Goal: Task Accomplishment & Management: Complete application form

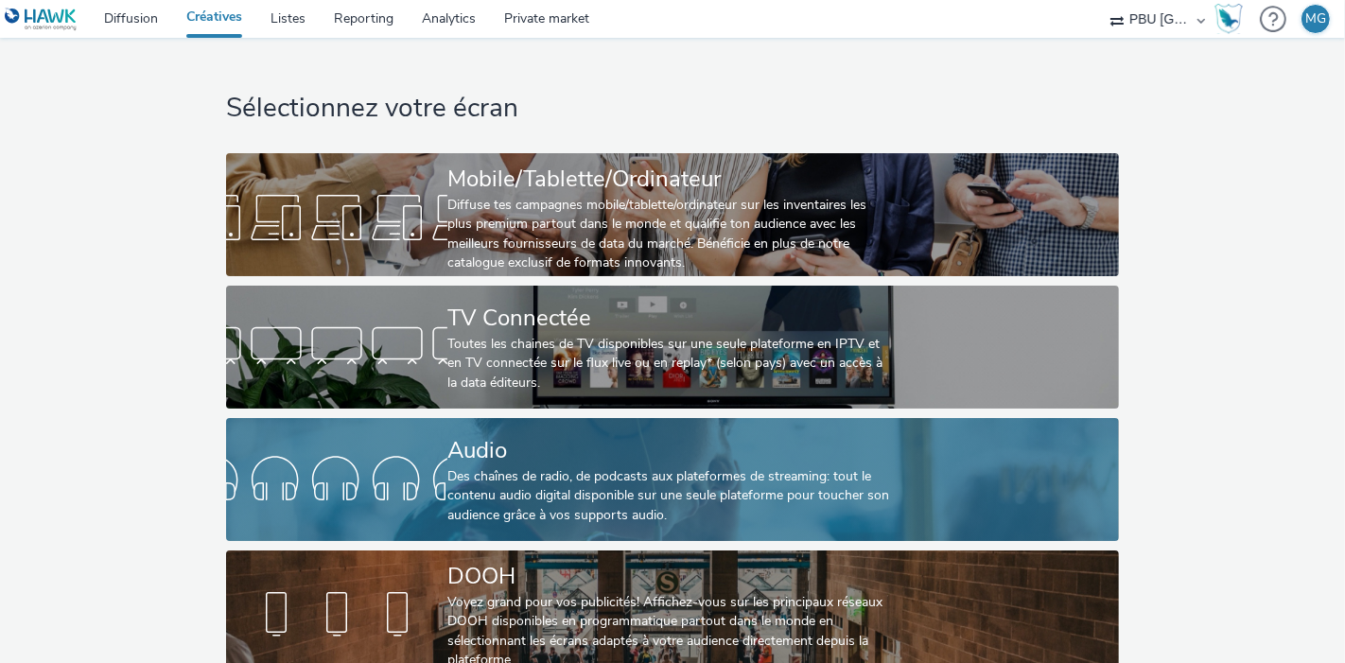
click at [557, 499] on div "Des chaînes de radio, de podcasts aux plateformes de streaming: tout le contenu…" at bounding box center [669, 496] width 443 height 58
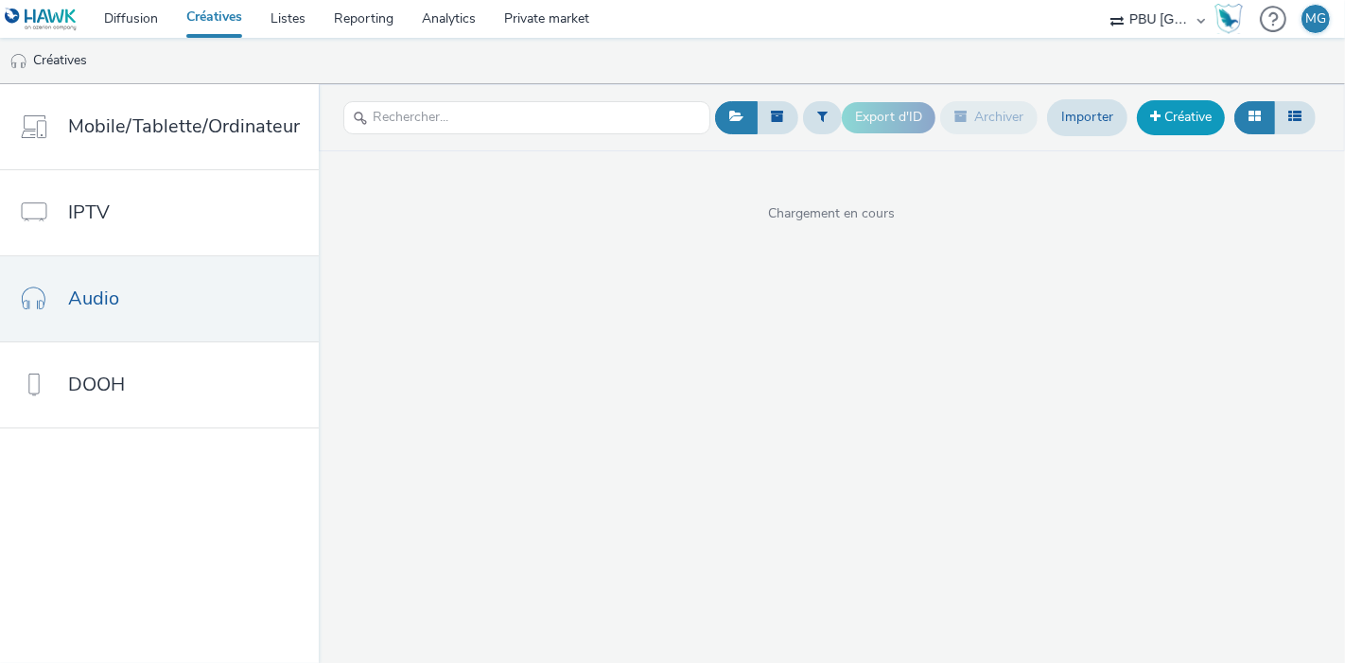
click at [1183, 120] on link "Créative" at bounding box center [1181, 117] width 88 height 34
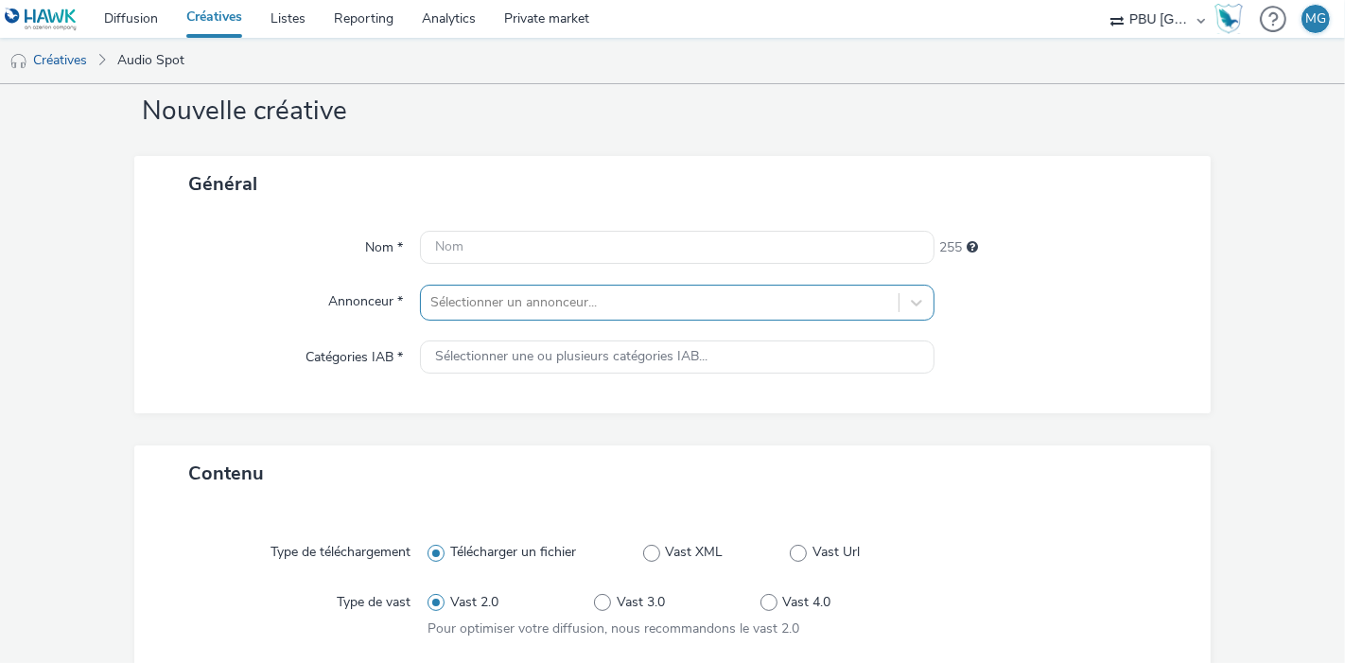
click at [671, 297] on div "Sélectionner un annonceur..." at bounding box center [677, 303] width 515 height 36
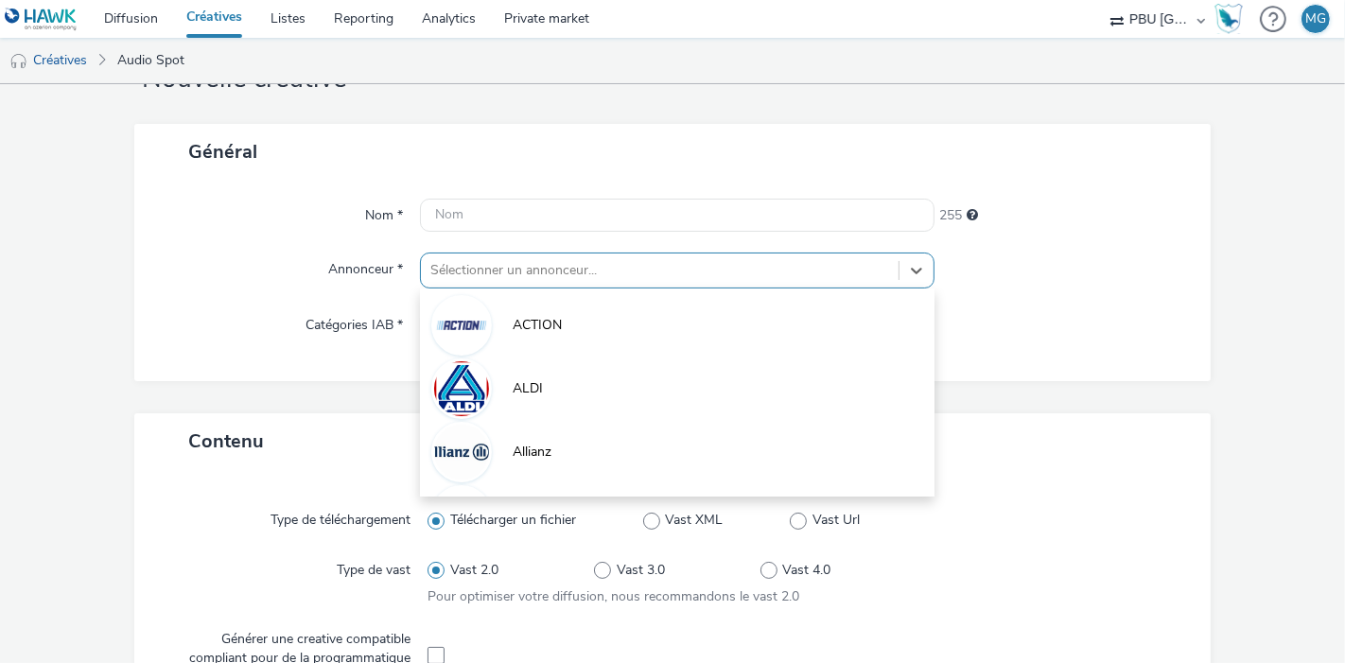
scroll to position [76, 0]
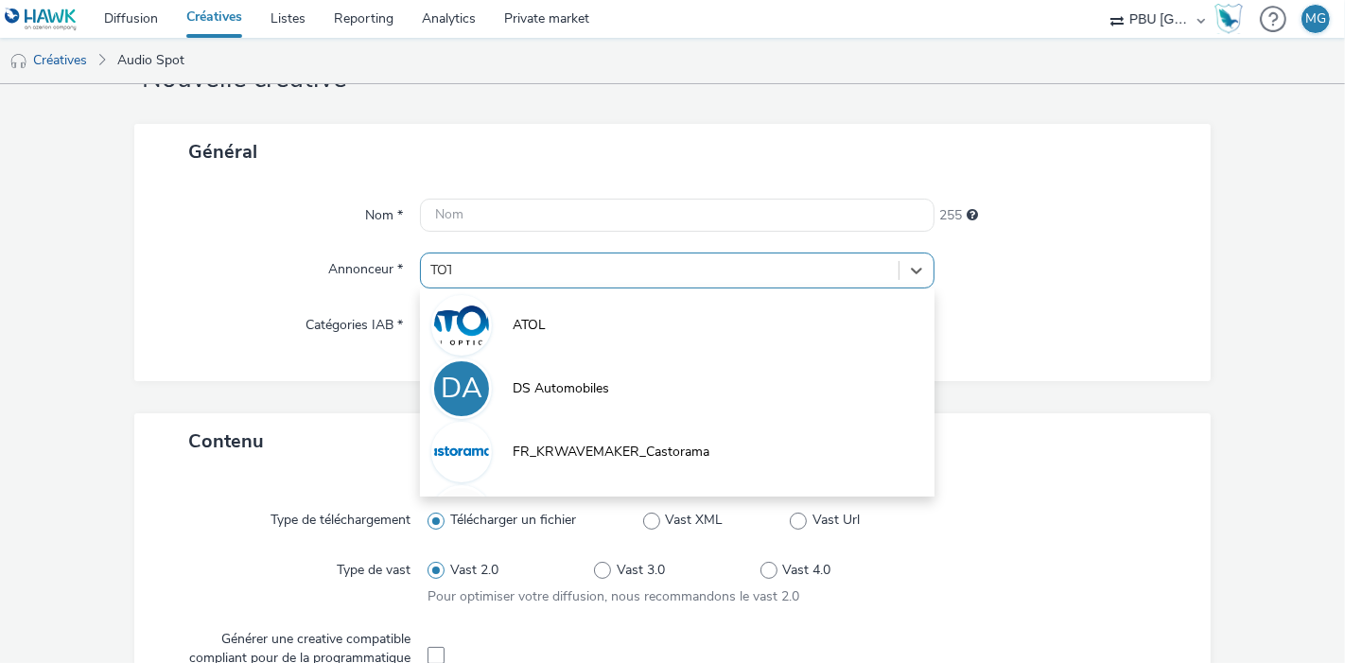
type input "TOTA"
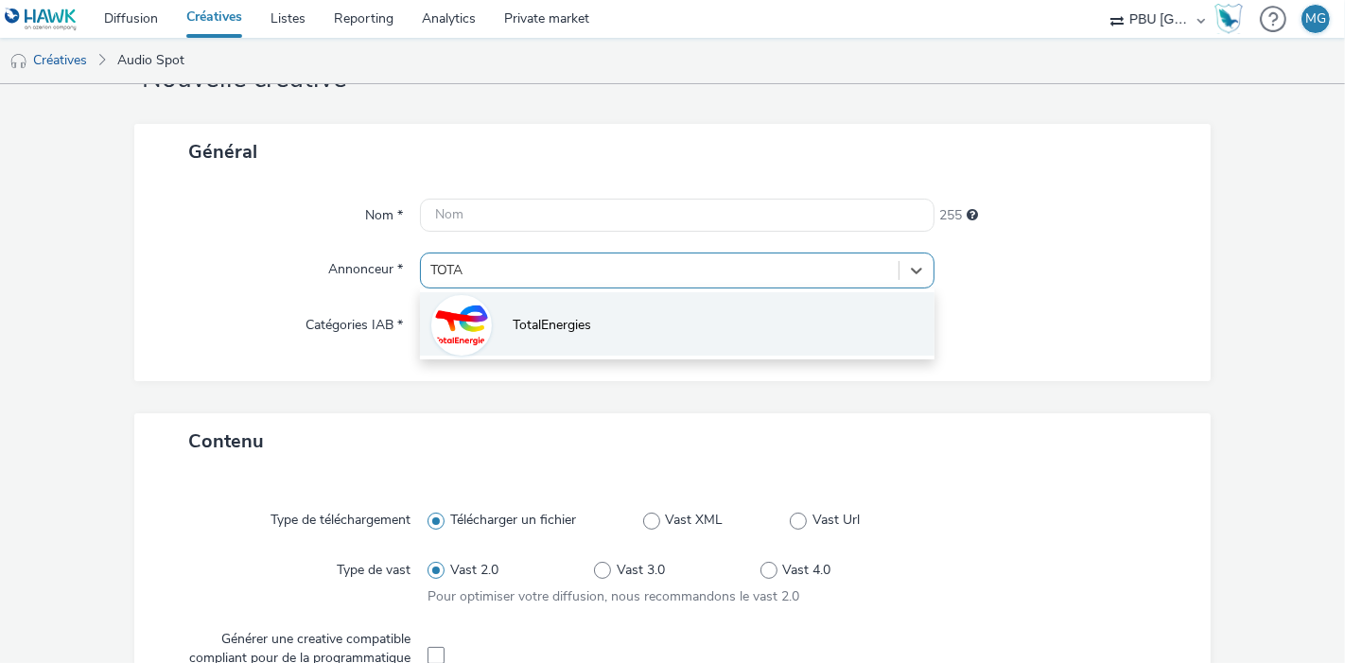
click at [591, 328] on li "TotalEnergies" at bounding box center [677, 323] width 515 height 63
type input "[URL][DOMAIN_NAME]"
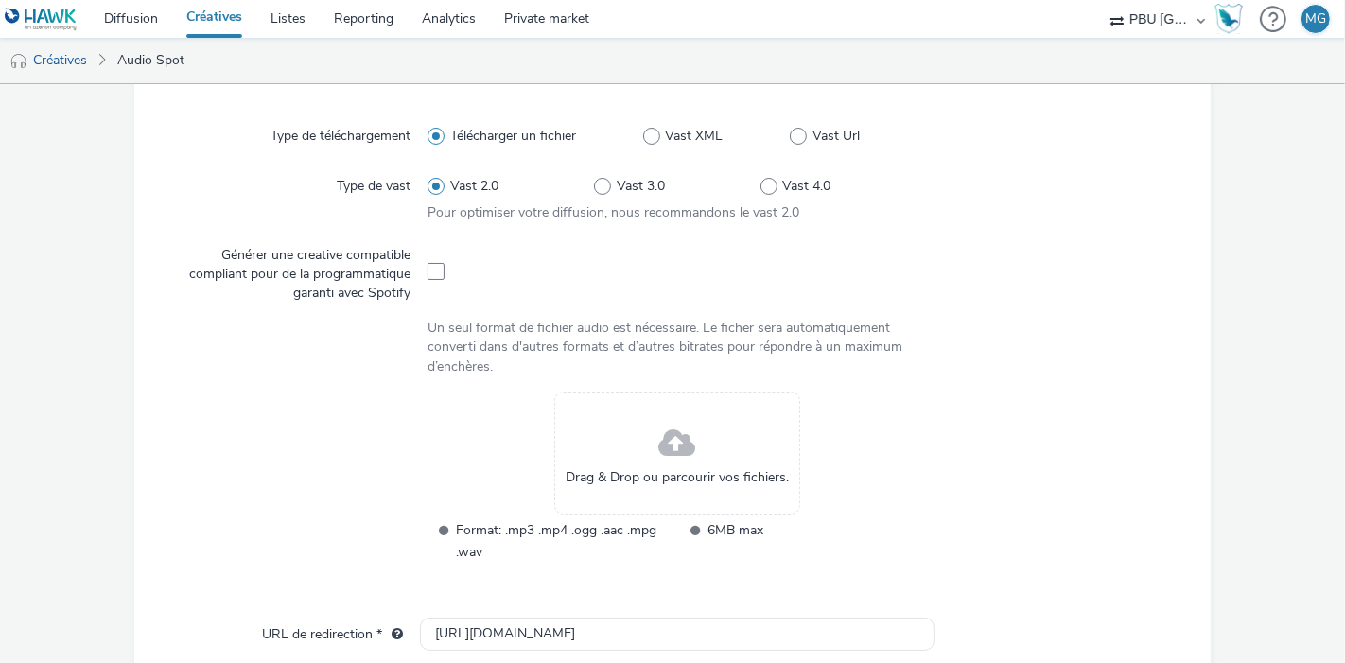
scroll to position [473, 0]
click at [430, 270] on span at bounding box center [436, 270] width 17 height 17
checkbox input "true"
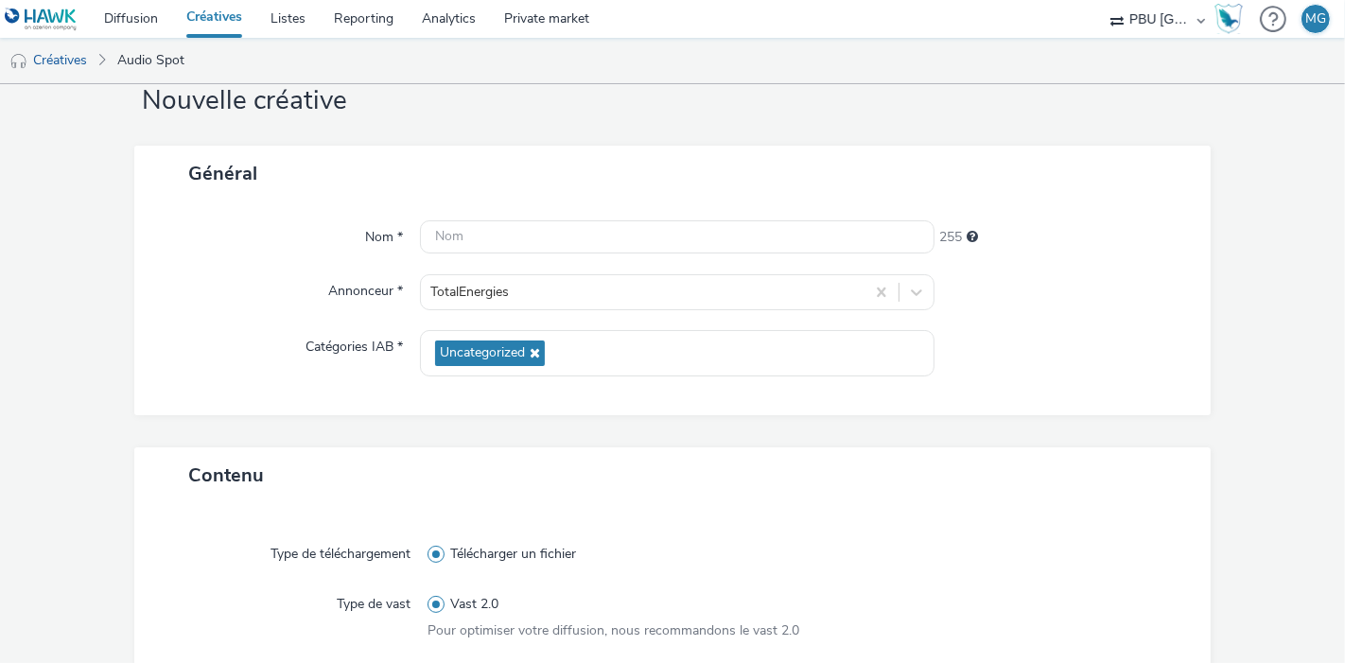
scroll to position [32, 0]
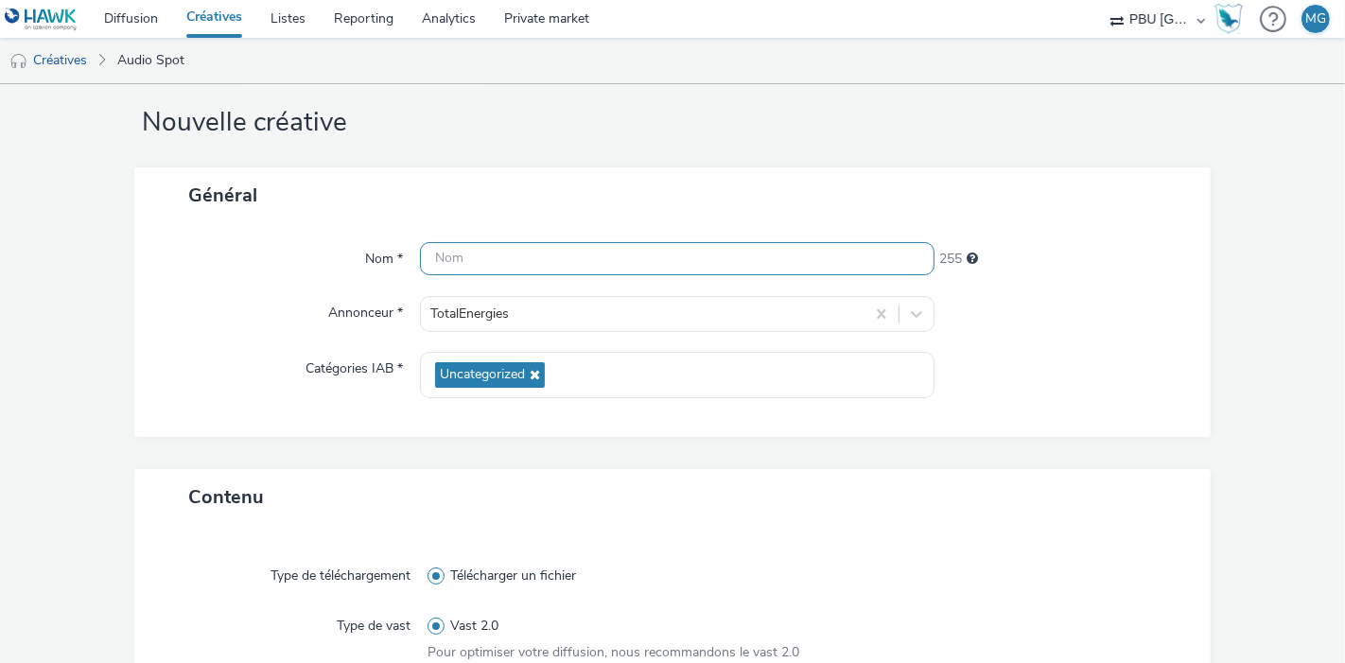
click at [505, 257] on input "text" at bounding box center [677, 258] width 515 height 33
paste input "TOTALENERGIESMARKETING_250915_Fleetsdm"
type input "TOTALENERGIESMARKETING_250915_Fleetsdm"
click at [197, 307] on div "Annonceur *" at bounding box center [286, 314] width 267 height 36
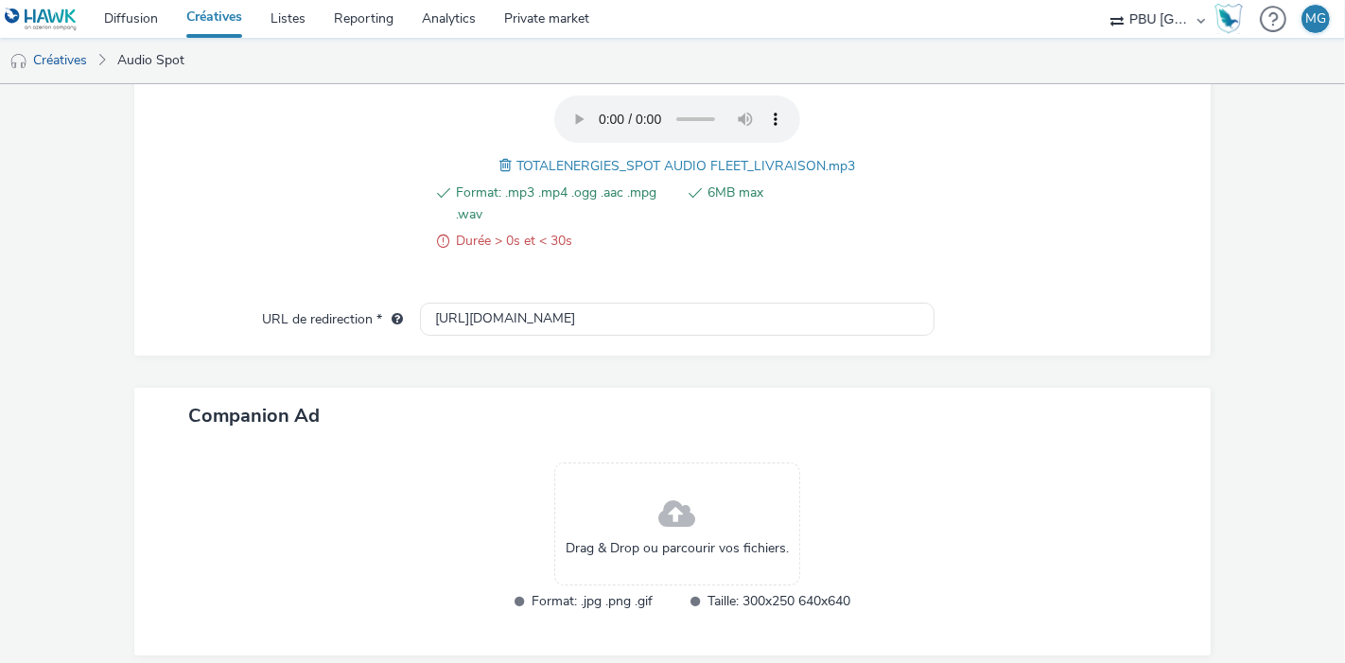
scroll to position [838, 0]
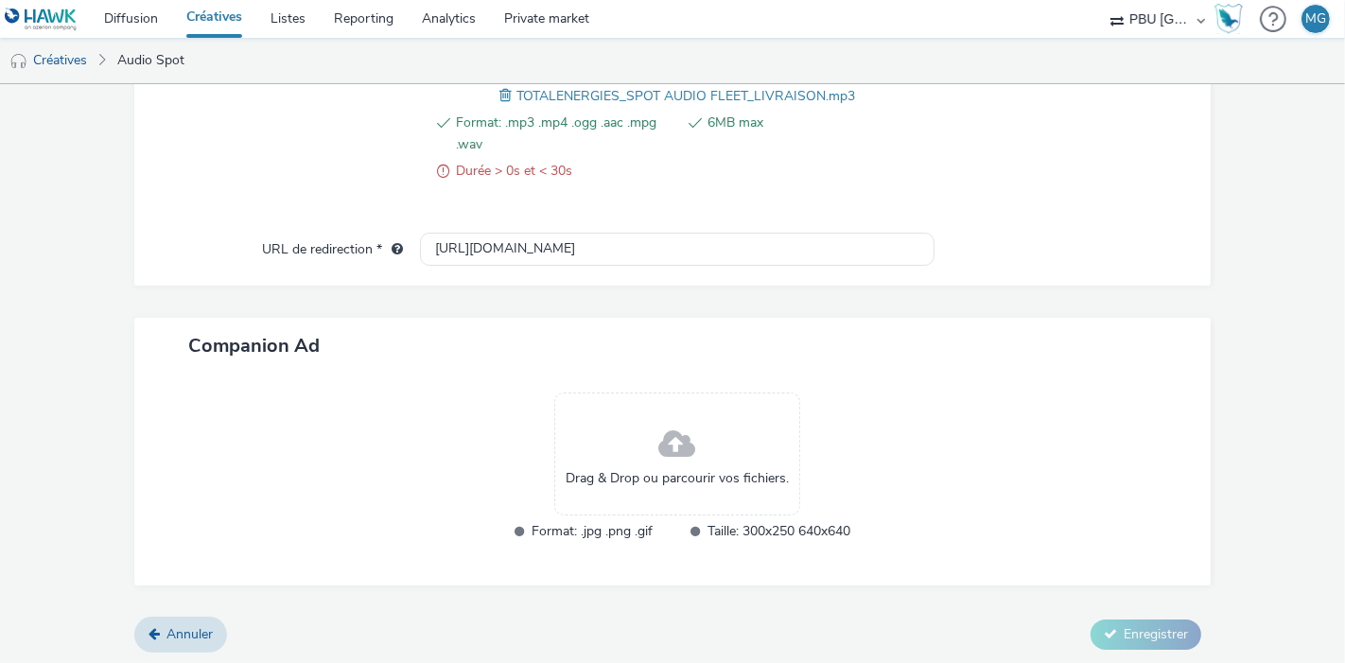
click at [970, 296] on div "Contenu Type de téléchargement Télécharger un fichier Type de vast Vast 2.0 Pou…" at bounding box center [672, 140] width 1077 height 955
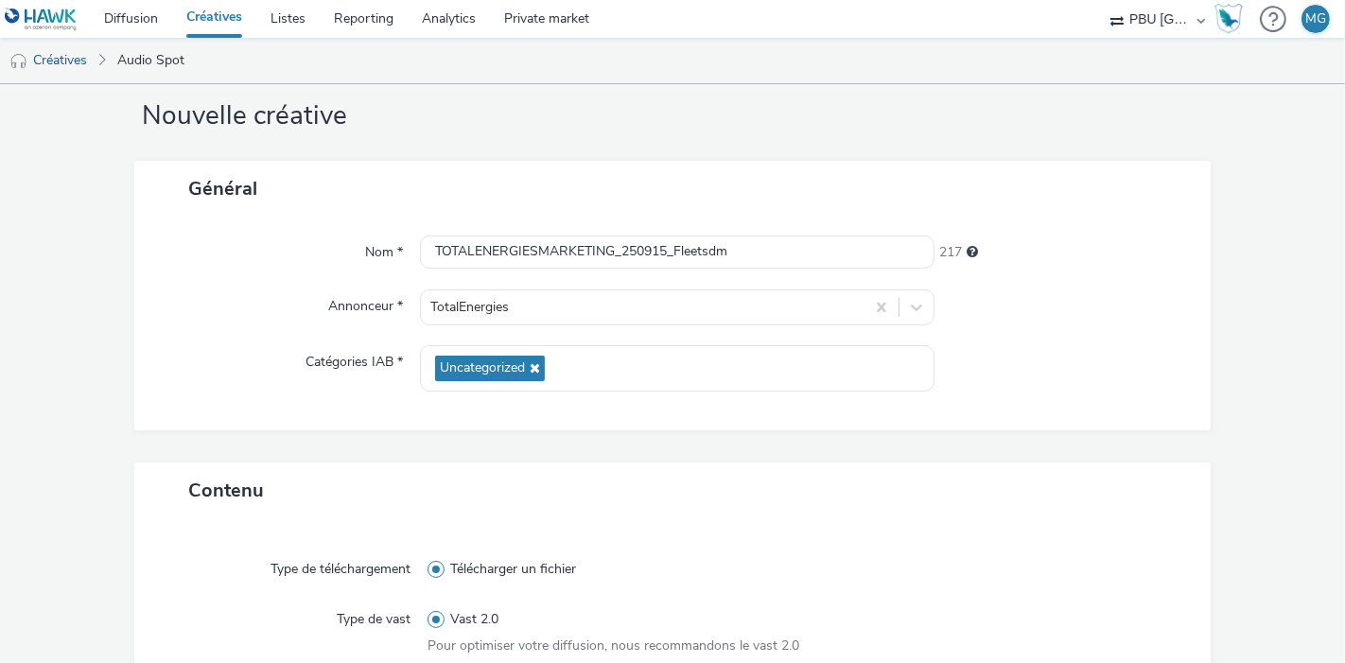
scroll to position [485, 0]
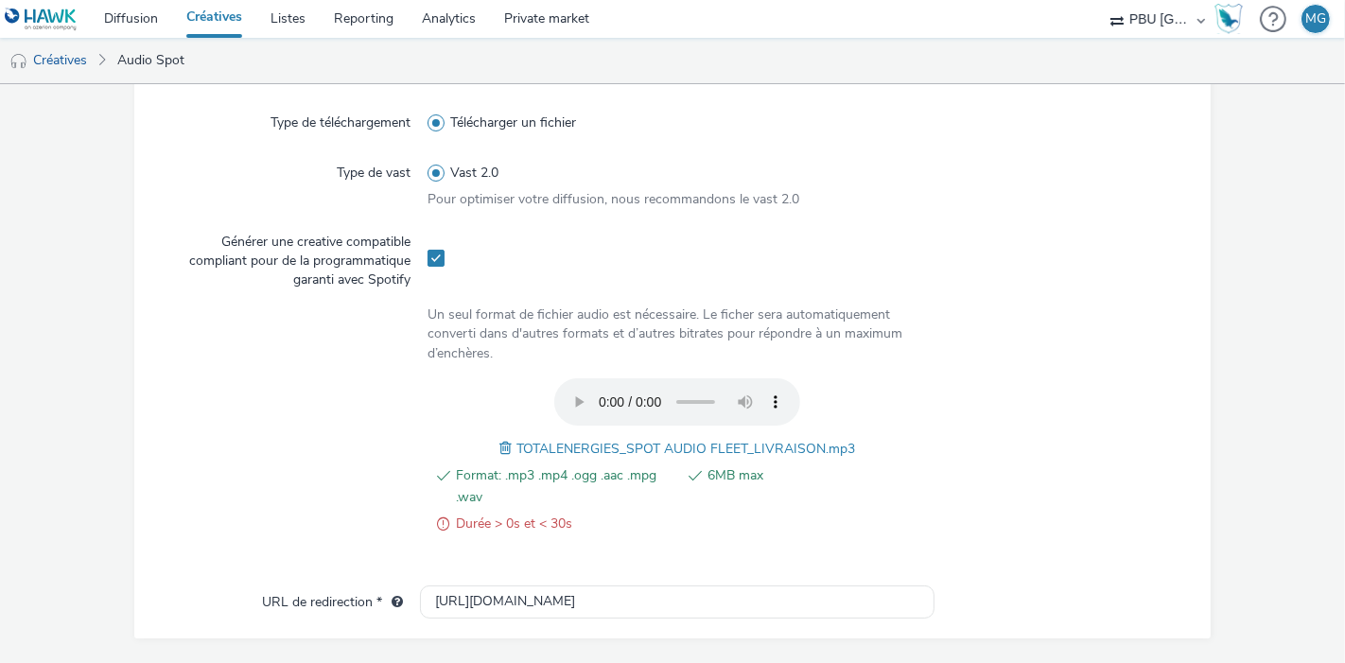
click at [437, 524] on span at bounding box center [443, 524] width 12 height 23
click at [442, 518] on span at bounding box center [443, 524] width 12 height 23
click at [549, 449] on span "TOTALENERGIES_SPOT AUDIO FLEET_LIVRAISON.mp3" at bounding box center [686, 449] width 339 height 18
click at [500, 446] on span at bounding box center [508, 448] width 17 height 21
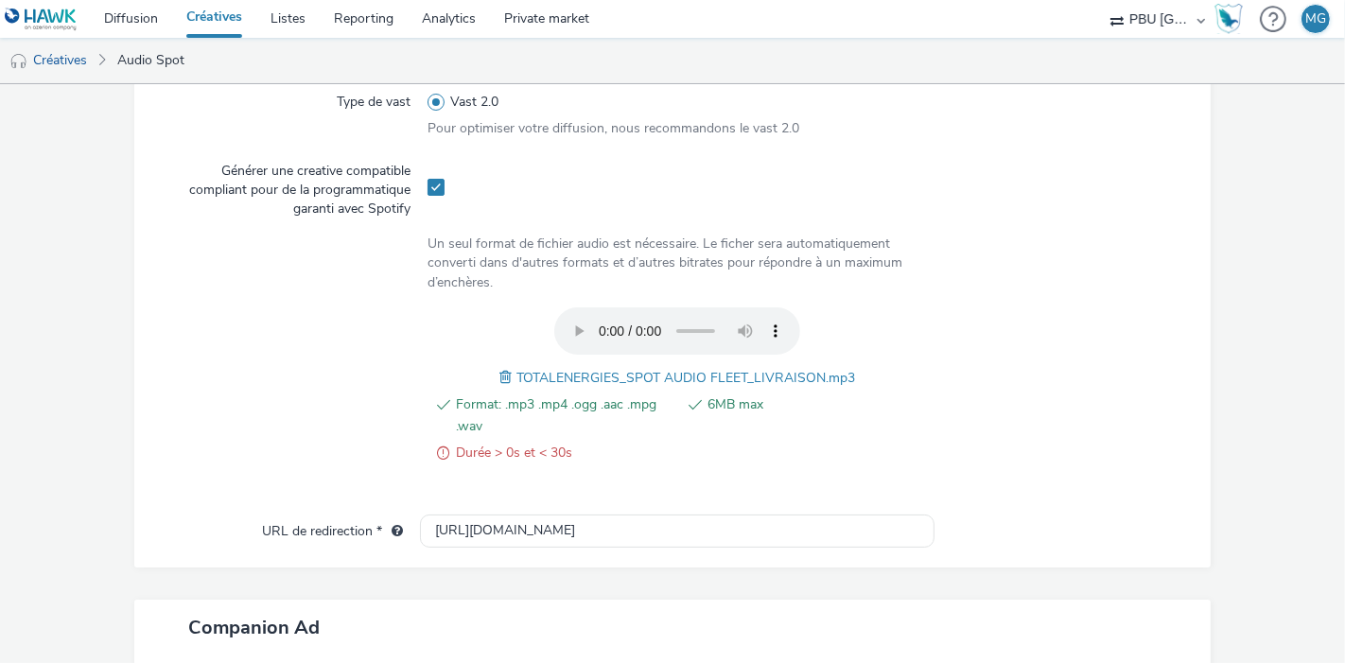
scroll to position [558, 0]
click at [431, 185] on span at bounding box center [436, 185] width 17 height 17
checkbox input "false"
